Goal: Information Seeking & Learning: Learn about a topic

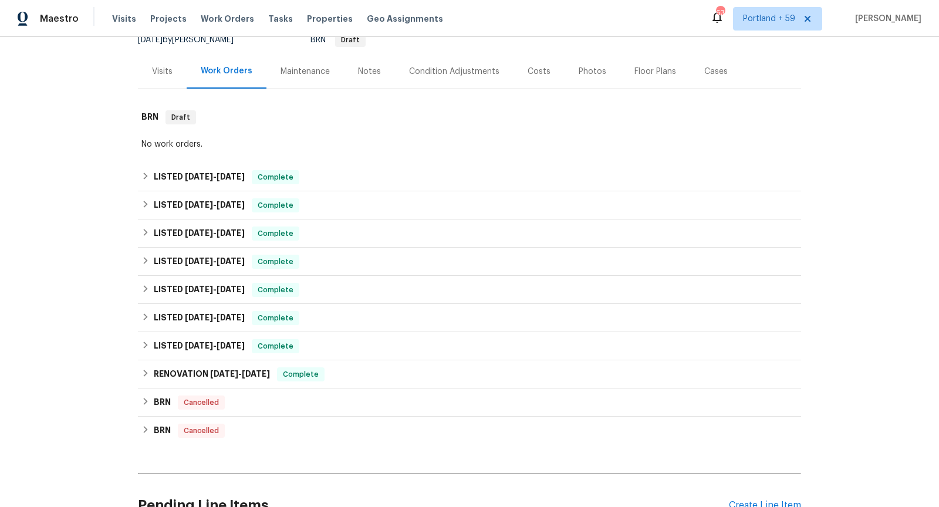
scroll to position [126, 0]
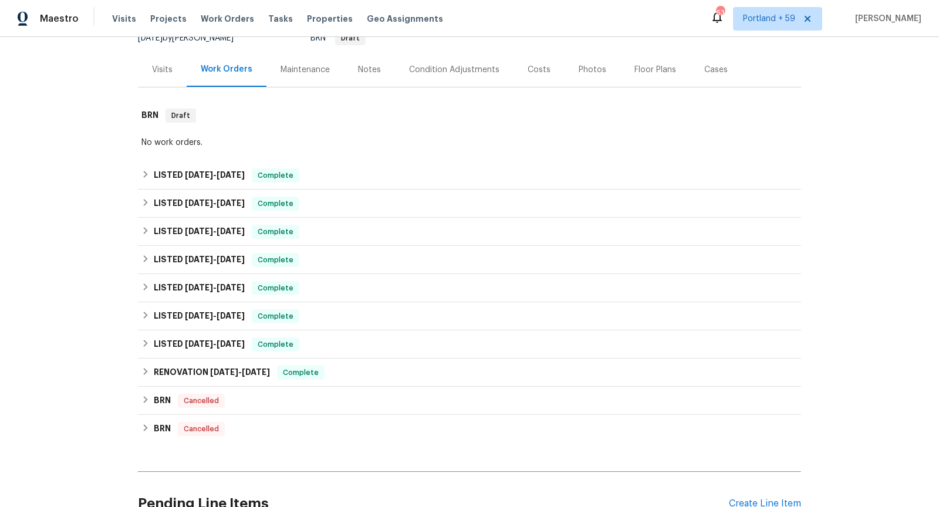
click at [531, 73] on div "Costs" at bounding box center [539, 70] width 23 height 12
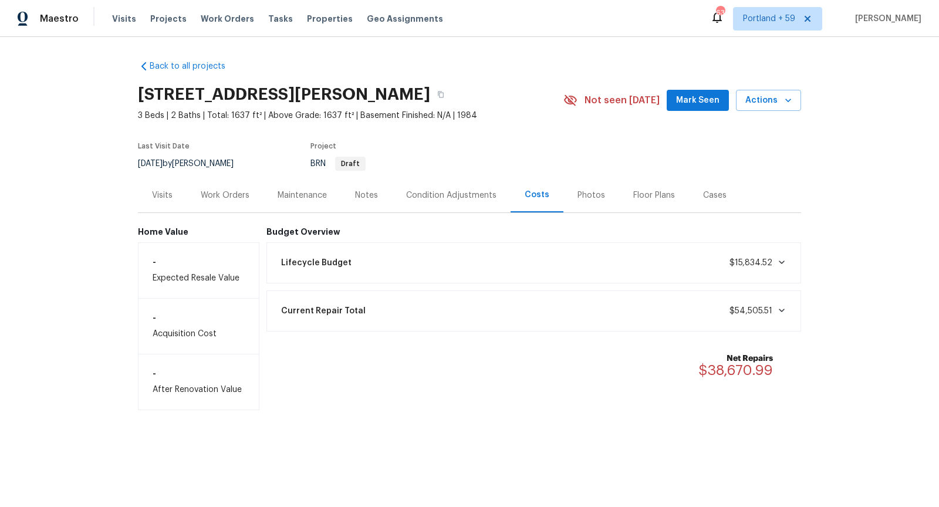
click at [164, 187] on div "Visits" at bounding box center [162, 195] width 49 height 35
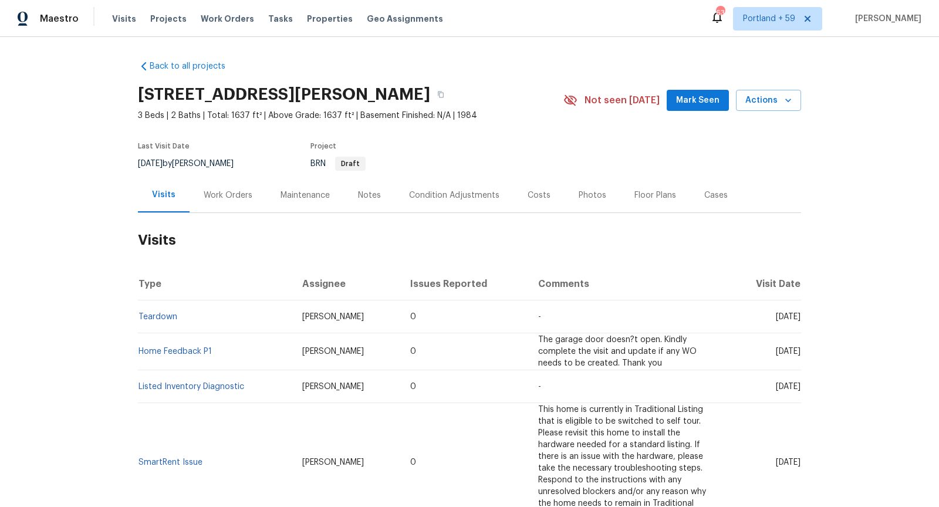
click at [234, 192] on div "Work Orders" at bounding box center [228, 196] width 49 height 12
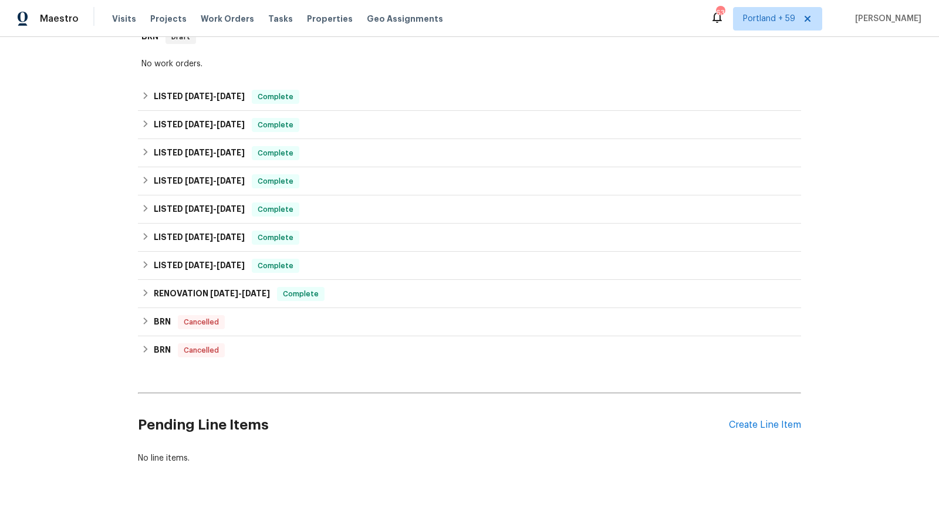
scroll to position [232, 0]
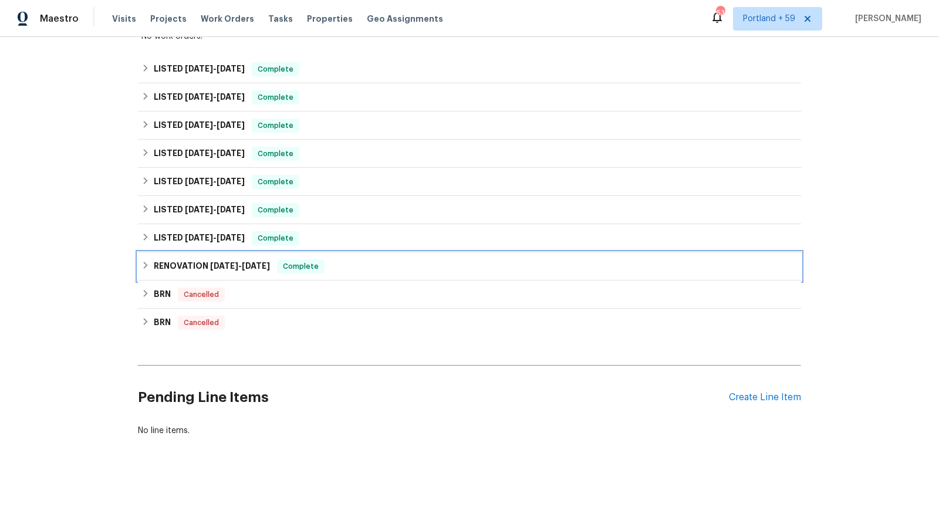
click at [176, 272] on h6 "RENOVATION [DATE] - [DATE]" at bounding box center [212, 266] width 116 height 14
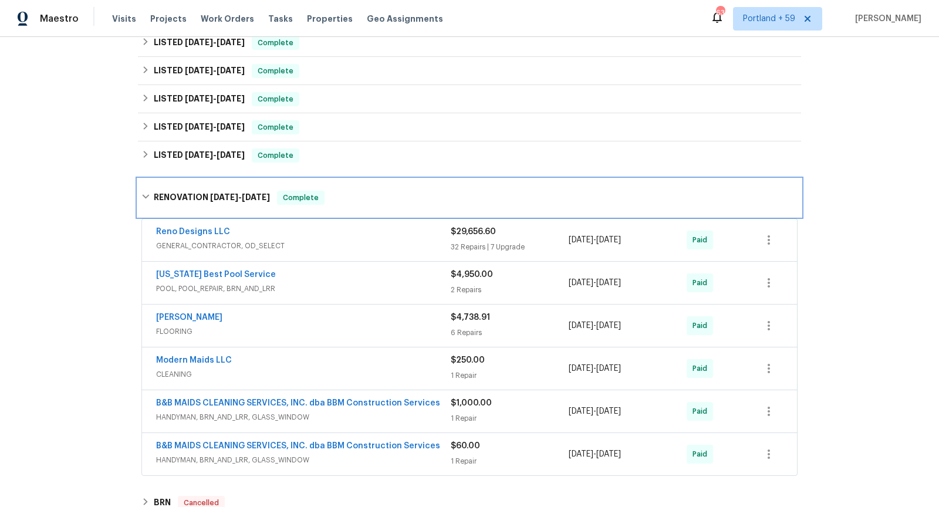
scroll to position [279, 0]
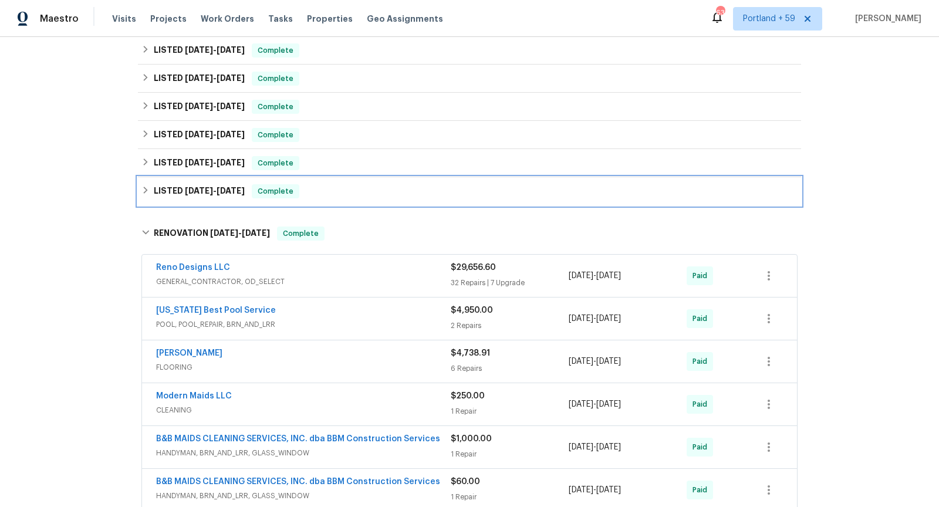
click at [188, 187] on span "[DATE]" at bounding box center [199, 191] width 28 height 8
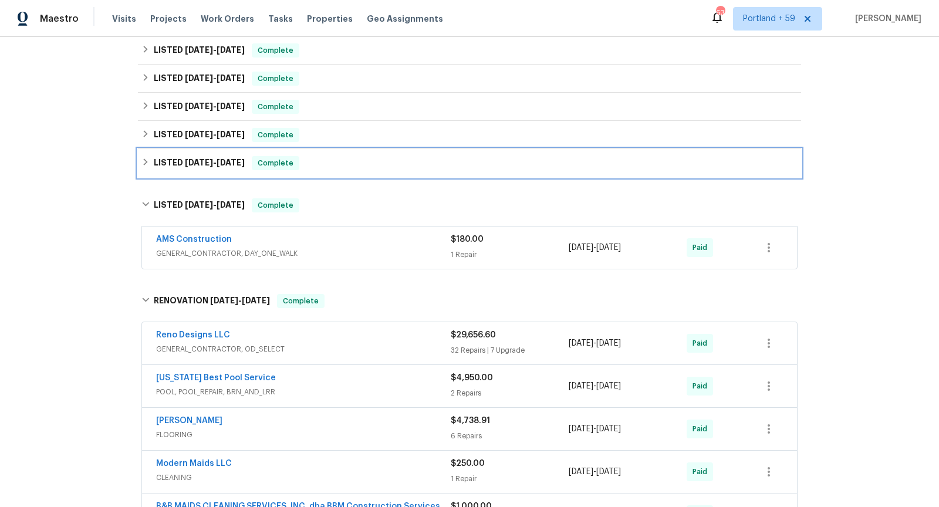
click at [185, 161] on span "[DATE]" at bounding box center [199, 163] width 28 height 8
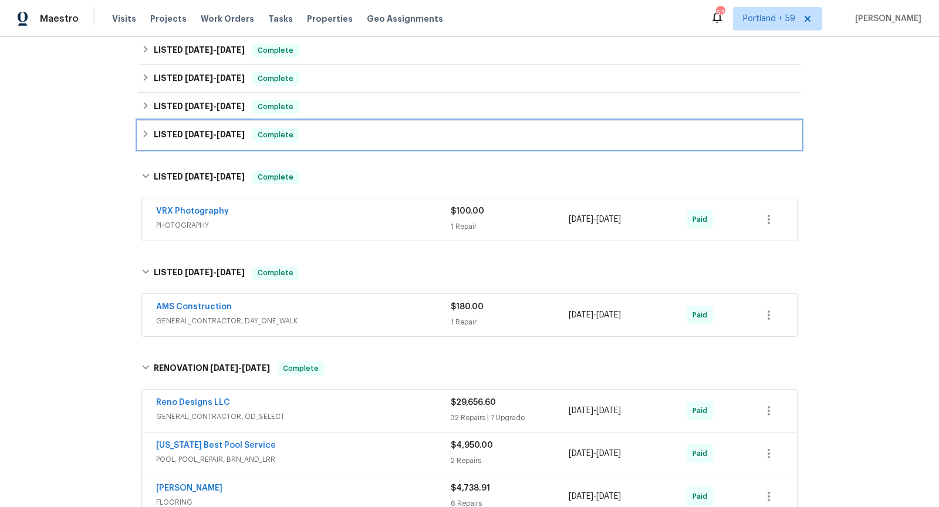
click at [185, 126] on div "LISTED [DATE] - [DATE] Complete" at bounding box center [469, 135] width 663 height 28
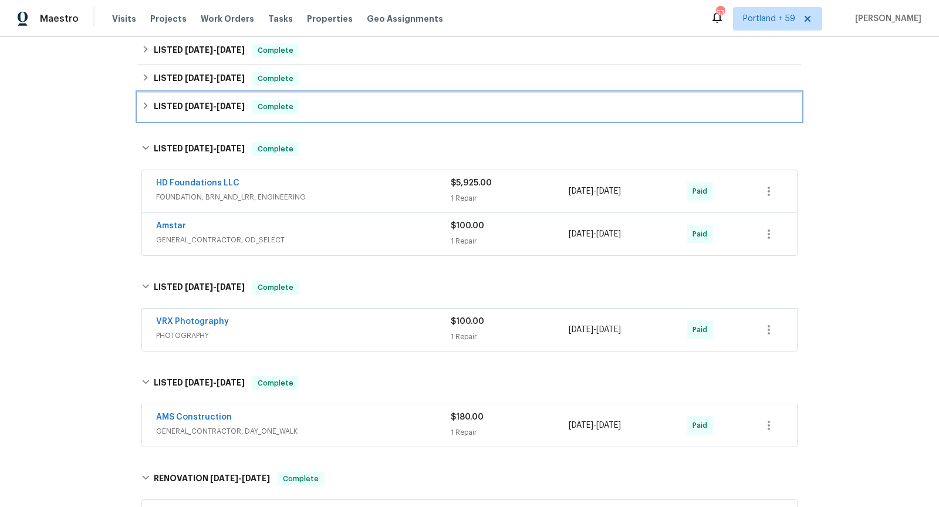
click at [182, 110] on h6 "LISTED [DATE] - [DATE]" at bounding box center [199, 107] width 91 height 14
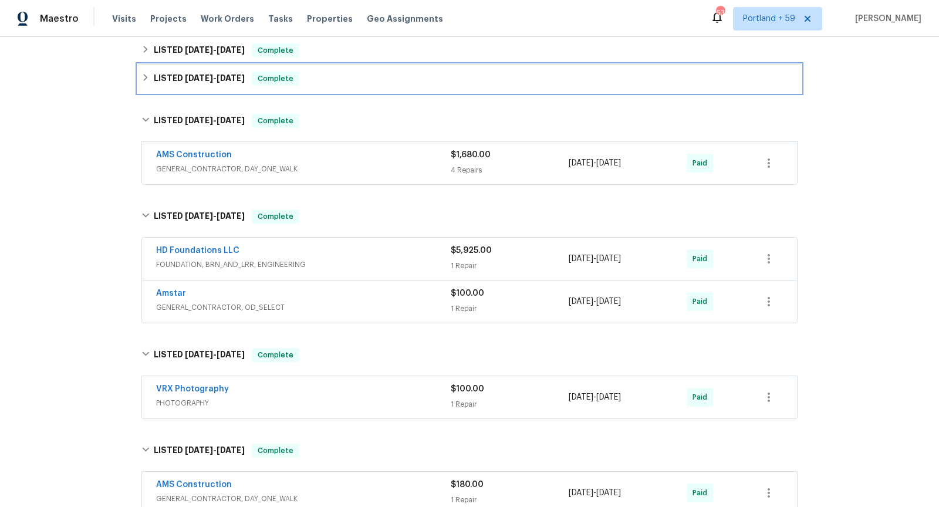
click at [188, 91] on div "LISTED [DATE] - [DATE] Complete" at bounding box center [469, 79] width 663 height 28
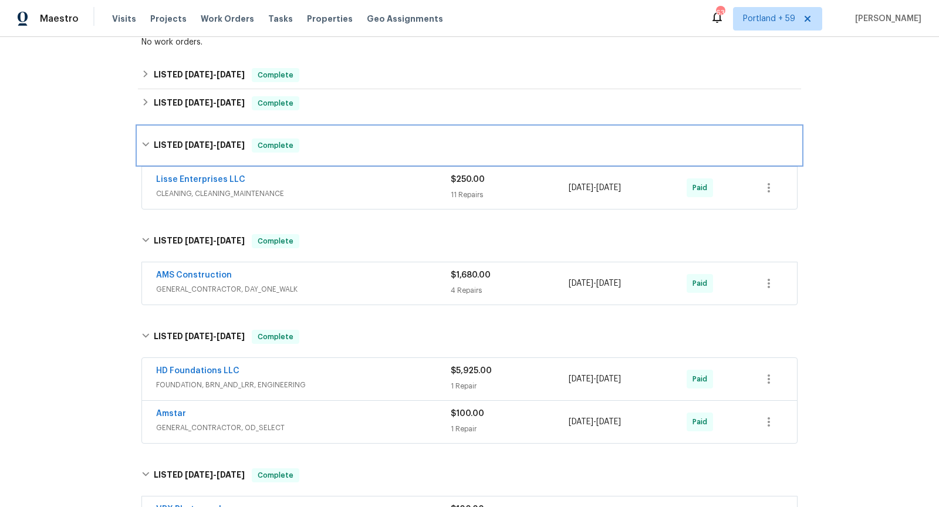
scroll to position [223, 0]
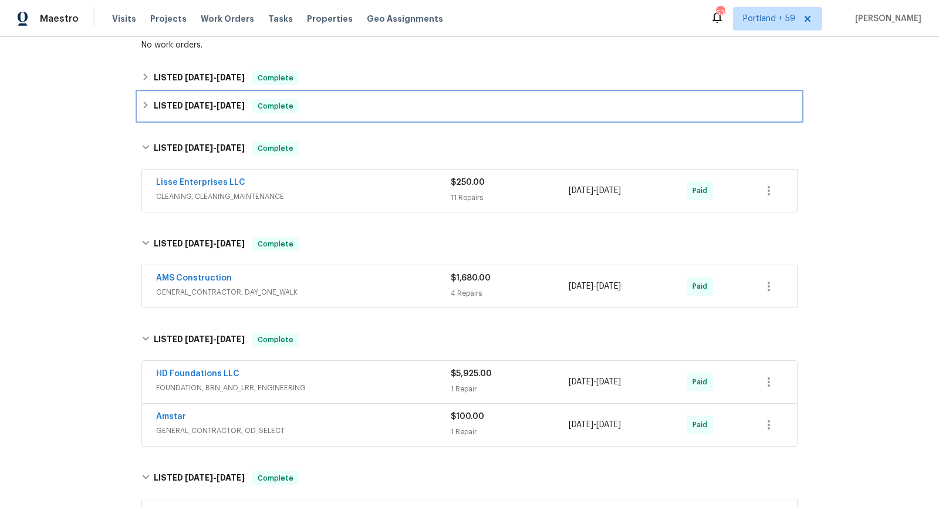
click at [186, 106] on span "[DATE]" at bounding box center [199, 106] width 28 height 8
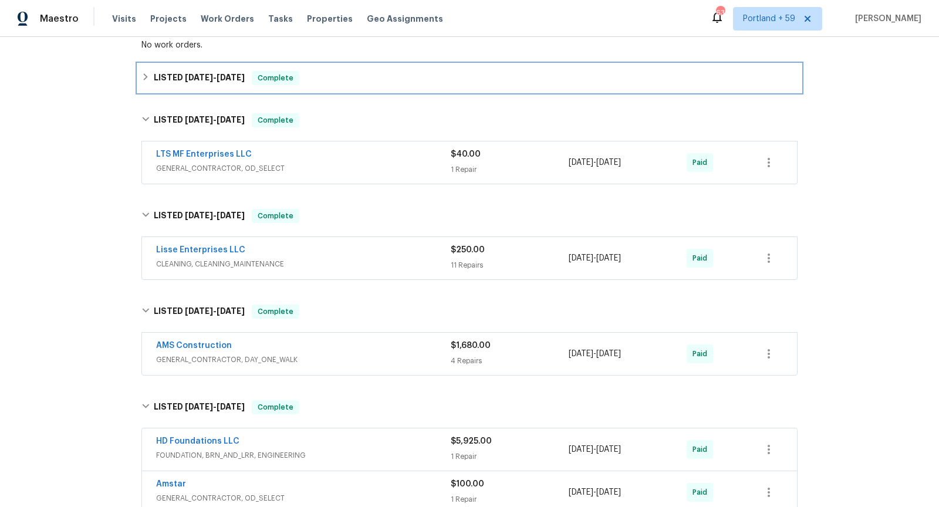
click at [189, 80] on span "[DATE]" at bounding box center [199, 77] width 28 height 8
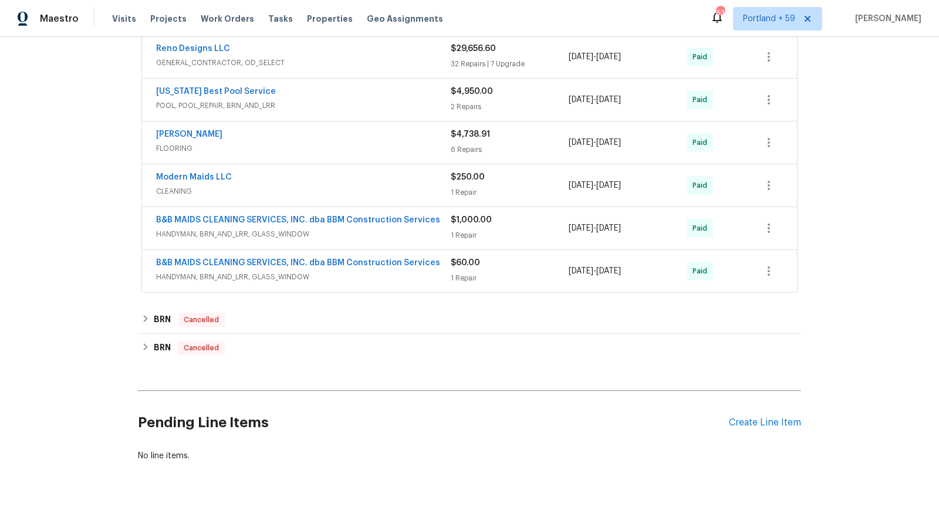
scroll to position [1241, 0]
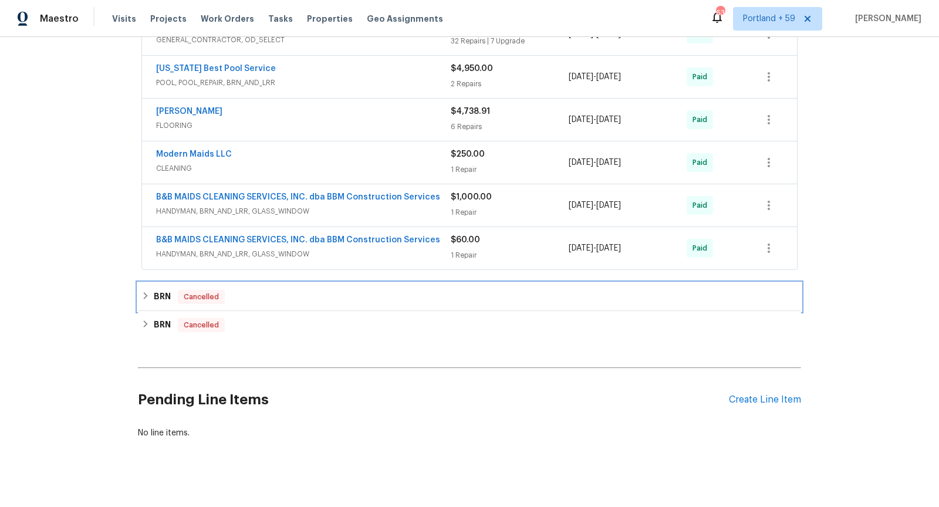
click at [158, 290] on h6 "BRN" at bounding box center [162, 297] width 17 height 14
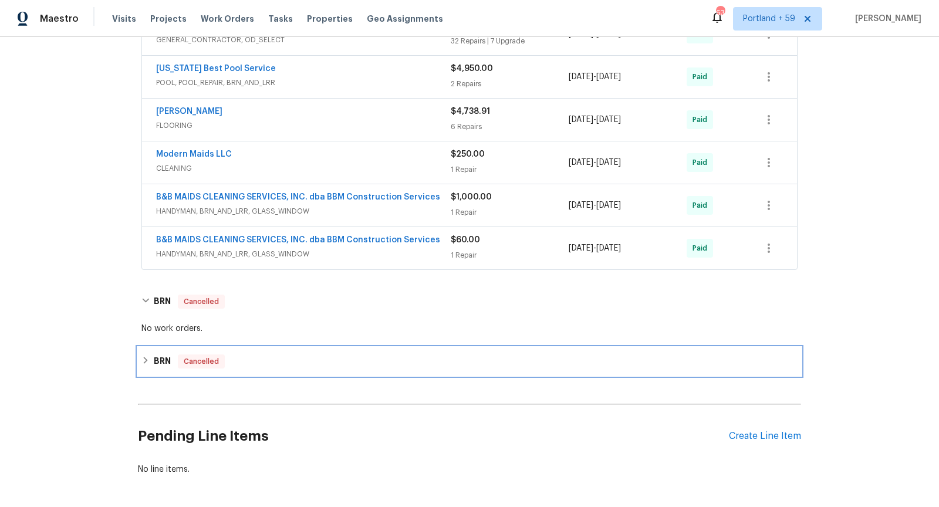
click at [161, 355] on h6 "BRN" at bounding box center [162, 362] width 17 height 14
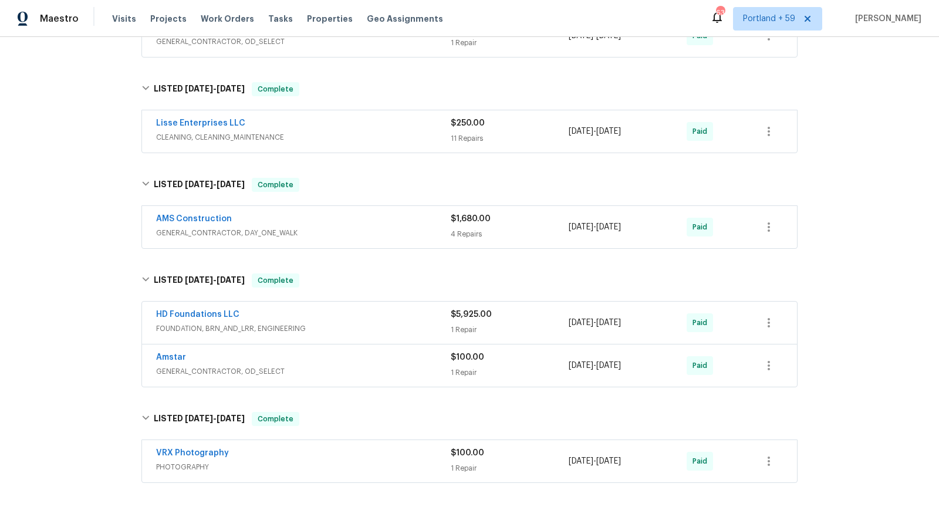
scroll to position [623, 0]
click at [515, 312] on div "$5,925.00" at bounding box center [510, 314] width 118 height 12
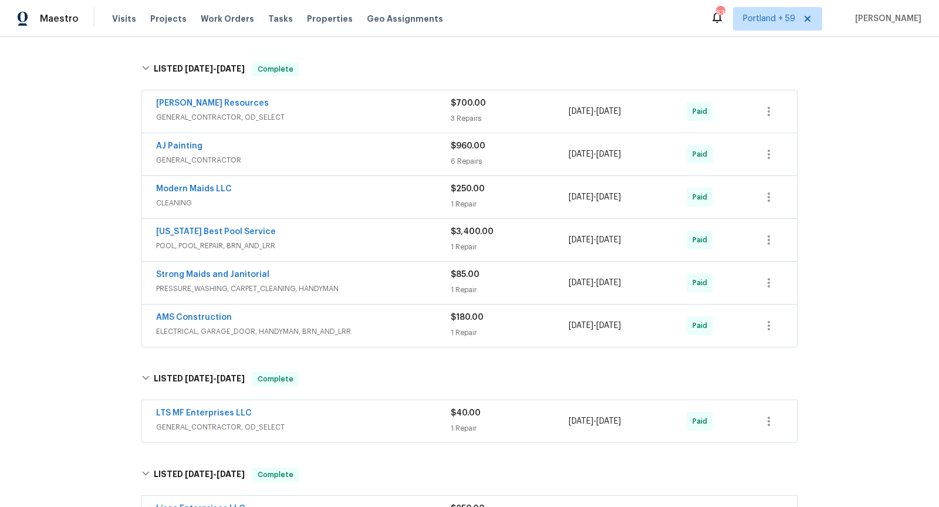
scroll to position [200, 0]
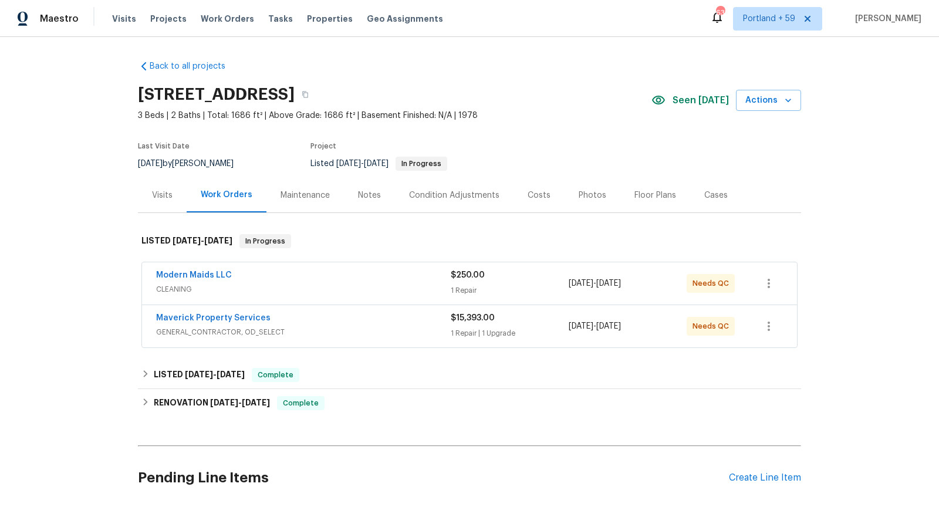
click at [591, 195] on div "Photos" at bounding box center [593, 196] width 28 height 12
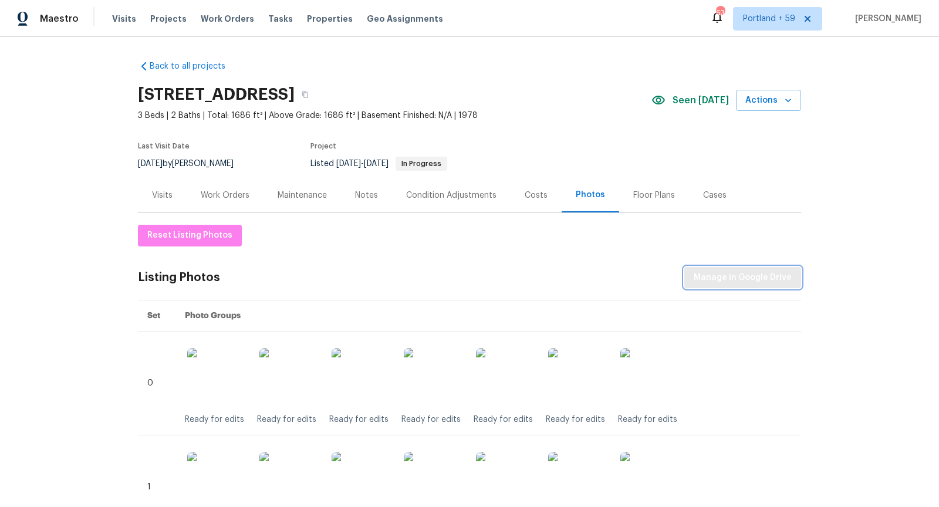
click at [700, 276] on span "Manage in Google Drive" at bounding box center [743, 278] width 98 height 15
